Goal: Information Seeking & Learning: Understand process/instructions

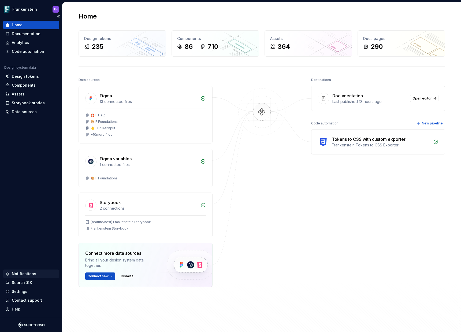
click at [33, 275] on div "Notifications" at bounding box center [24, 273] width 24 height 5
click at [33, 275] on html "Frankenstein FH Home Documentation Analytics Code automation Design system data…" at bounding box center [230, 166] width 461 height 332
click at [34, 35] on div "Documentation" at bounding box center [26, 33] width 29 height 5
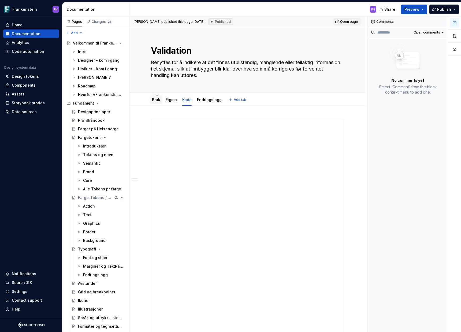
click at [157, 101] on link "Bruk" at bounding box center [156, 99] width 8 height 5
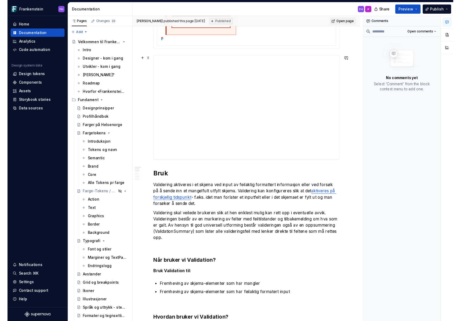
scroll to position [336, 0]
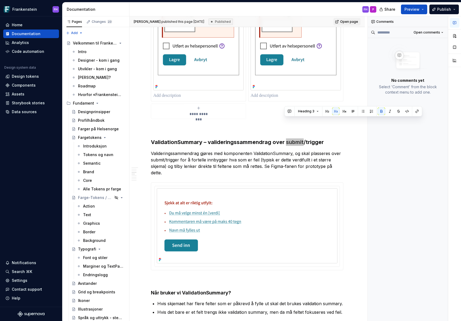
scroll to position [1138, 0]
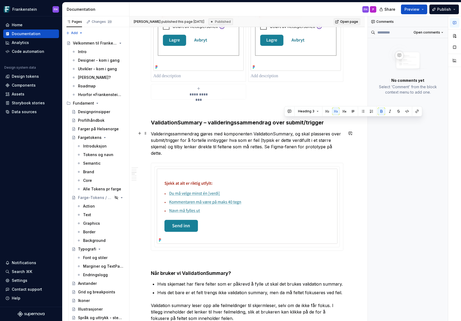
click at [226, 135] on p "Valideringssammendrag gjøres med komponenten ValidationSummary, og skal plasser…" at bounding box center [247, 144] width 193 height 26
click at [228, 121] on strong "ValidationSummary – valideringssammendrag over submit/trigger" at bounding box center [237, 122] width 173 height 6
click at [231, 122] on strong "ValidationSummary – valideringssammendrag over submit/trigger" at bounding box center [237, 122] width 173 height 6
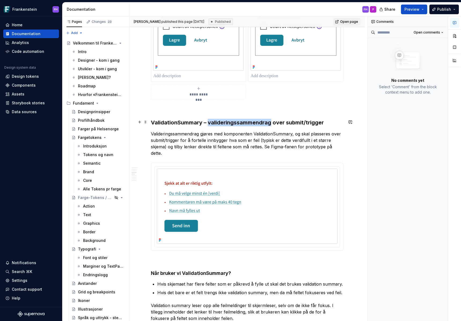
click at [231, 122] on strong "ValidationSummary – valideringssammendrag over submit/trigger" at bounding box center [237, 122] width 173 height 6
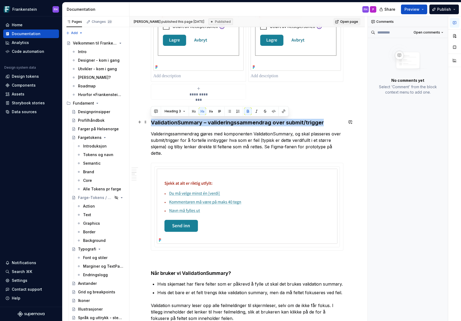
click at [231, 122] on strong "ValidationSummary – valideringssammendrag over submit/trigger" at bounding box center [237, 122] width 173 height 6
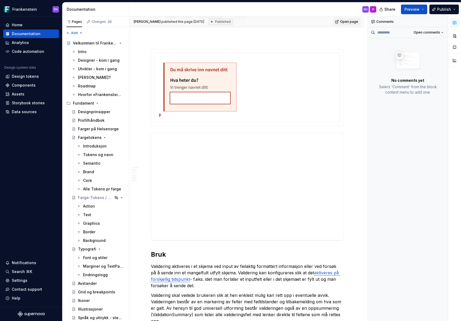
scroll to position [0, 0]
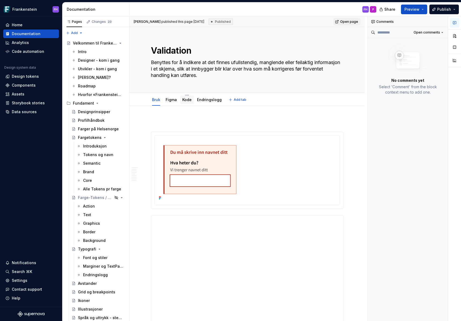
click at [188, 100] on link "Kode" at bounding box center [186, 99] width 9 height 5
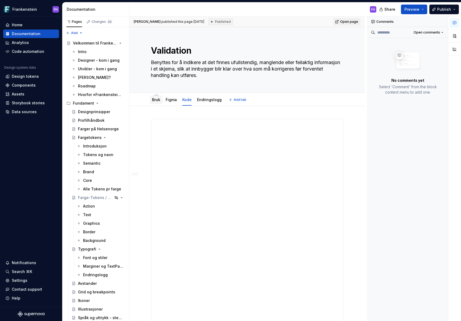
click at [158, 102] on div "Bruk" at bounding box center [156, 99] width 8 height 5
click at [160, 102] on link "Bruk" at bounding box center [156, 99] width 8 height 5
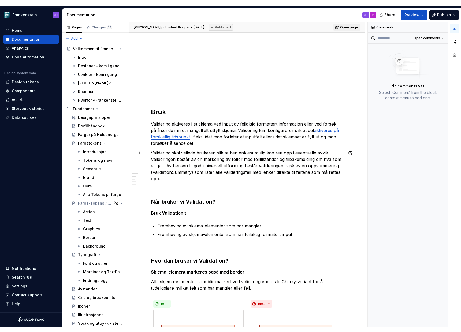
scroll to position [464, 0]
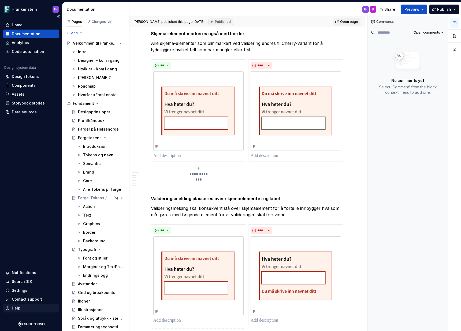
type textarea "*"
